Goal: Information Seeking & Learning: Learn about a topic

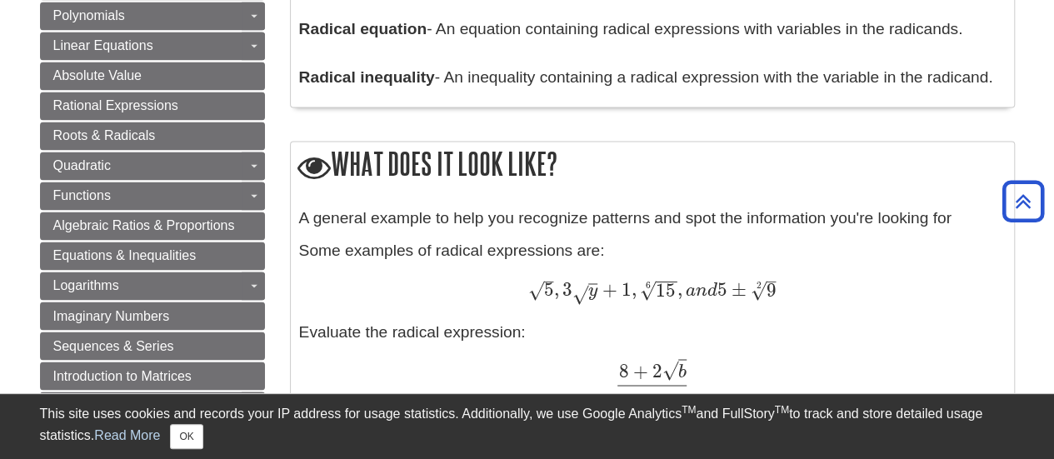
scroll to position [1270, 0]
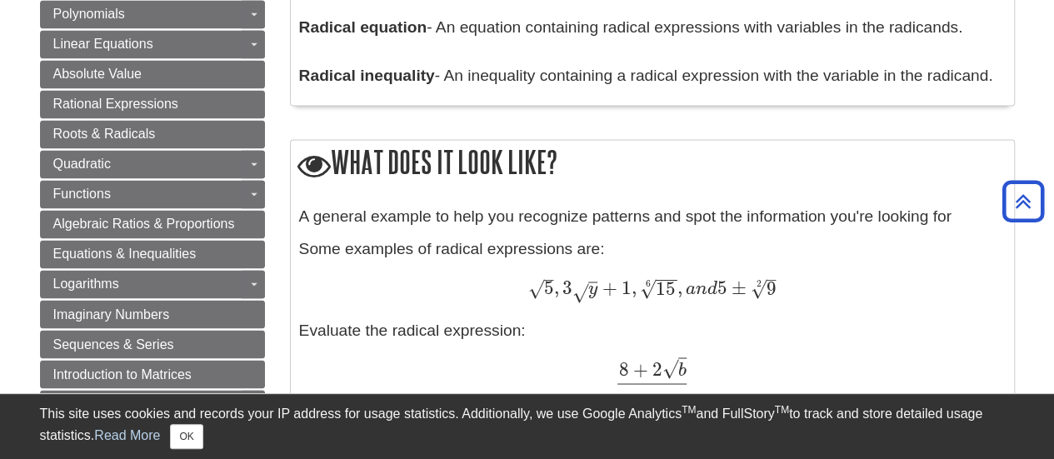
click at [402, 207] on p "A general example to help you recognize patterns and spot the information you'r…" at bounding box center [652, 217] width 706 height 24
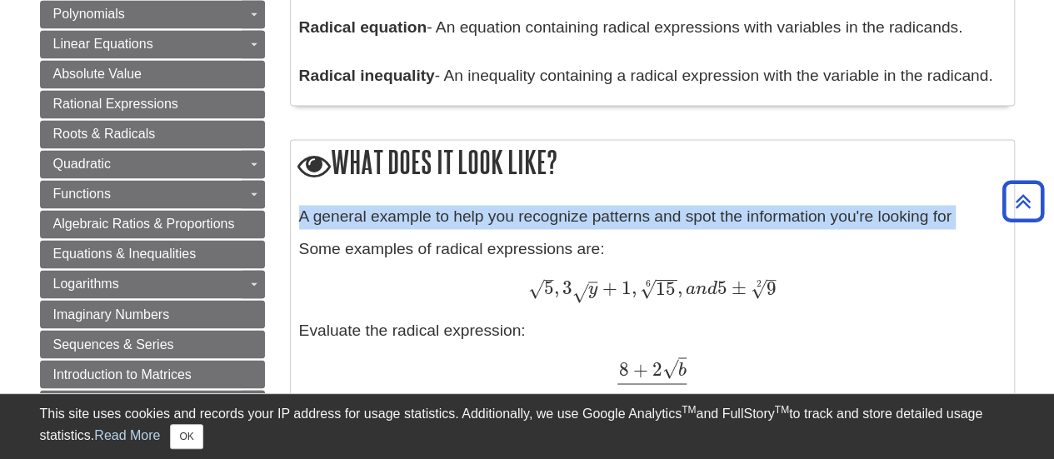
click at [402, 207] on p "A general example to help you recognize patterns and spot the information you'r…" at bounding box center [652, 217] width 706 height 24
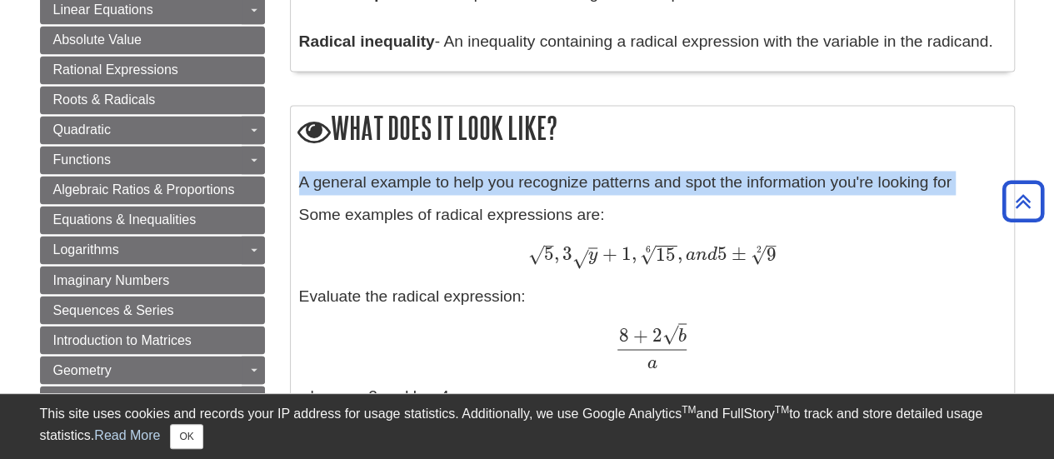
scroll to position [1305, 0]
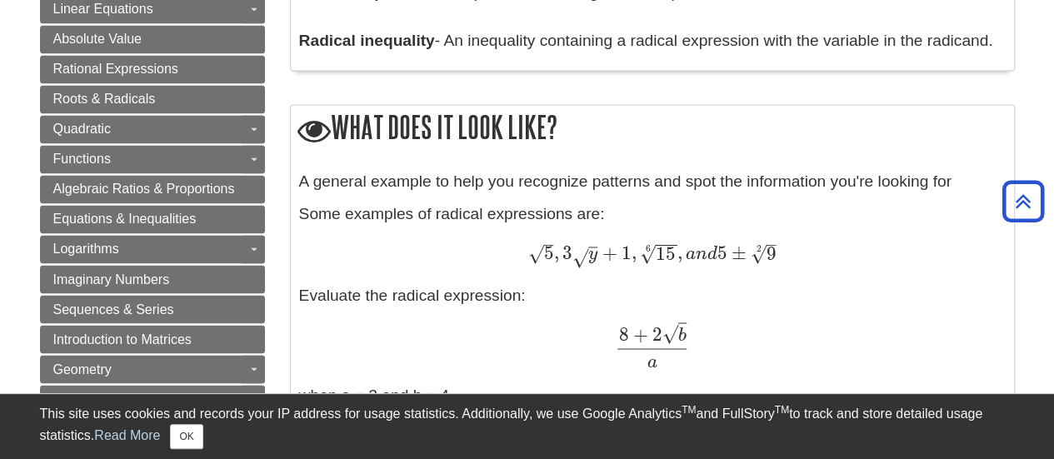
click at [402, 207] on div "A general example to help you recognize patterns and spot the information you'r…" at bounding box center [652, 434] width 706 height 529
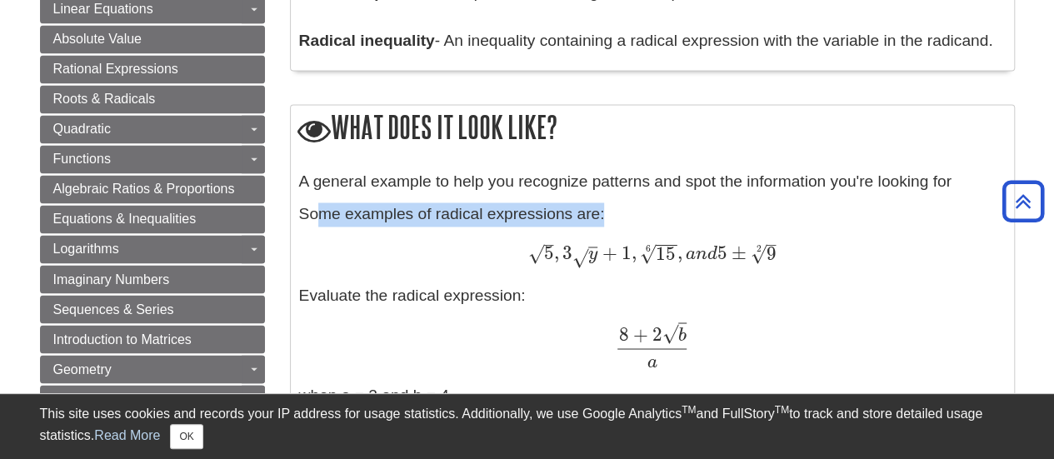
click at [402, 207] on div "A general example to help you recognize patterns and spot the information you'r…" at bounding box center [652, 434] width 706 height 529
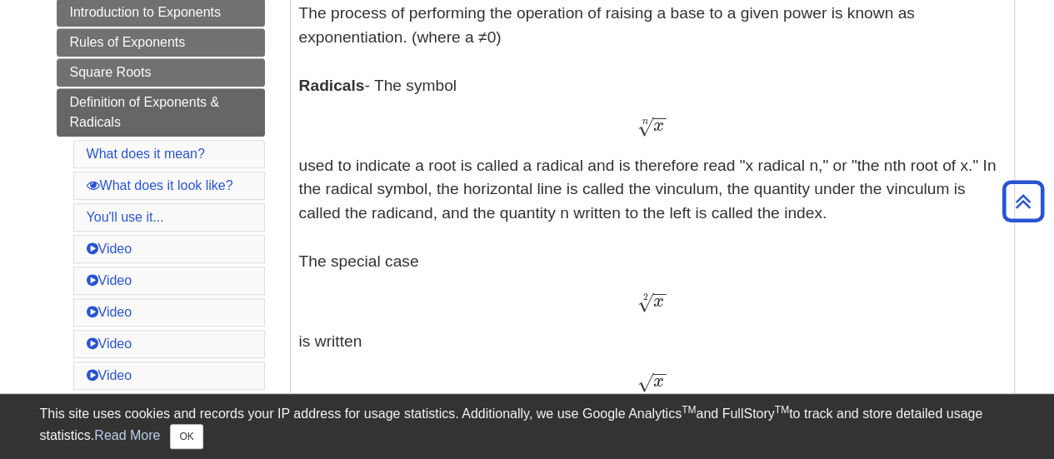
scroll to position [514, 0]
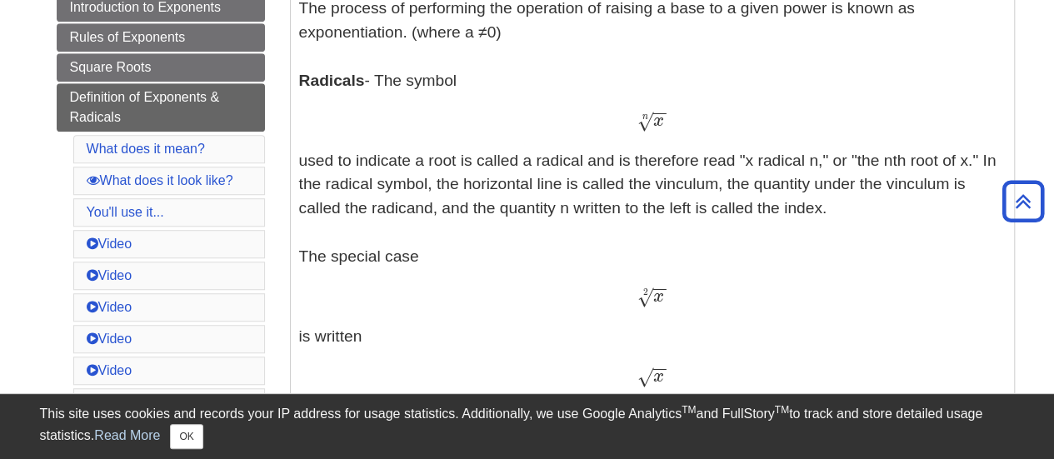
click at [590, 188] on p "Exponents - An exponent is the power p in an expression of the form a p a p The…" at bounding box center [652, 380] width 706 height 927
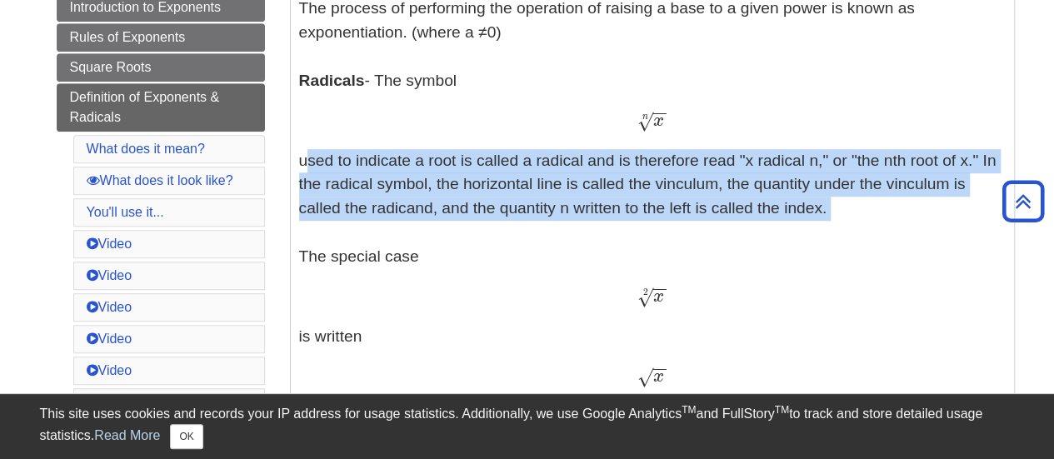
click at [590, 188] on p "Exponents - An exponent is the power p in an expression of the form a p a p The…" at bounding box center [652, 380] width 706 height 927
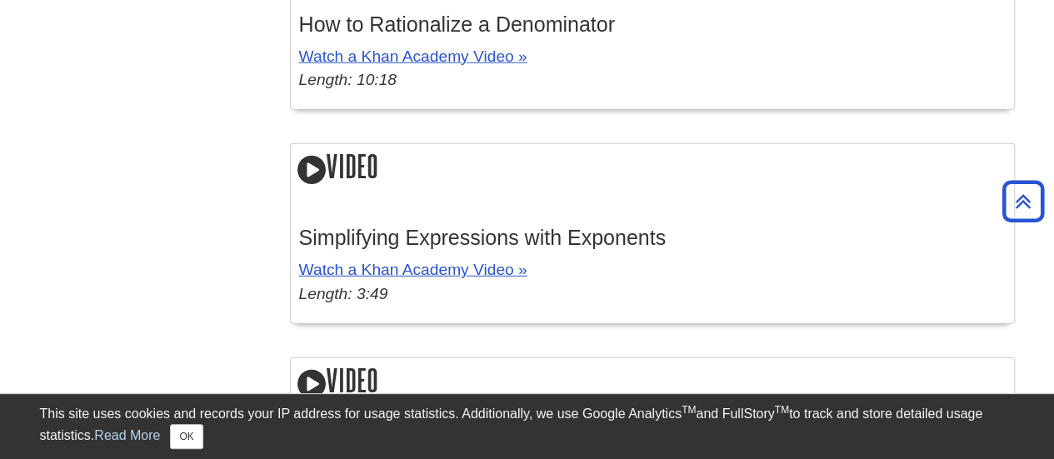
scroll to position [2253, 0]
